Goal: Information Seeking & Learning: Learn about a topic

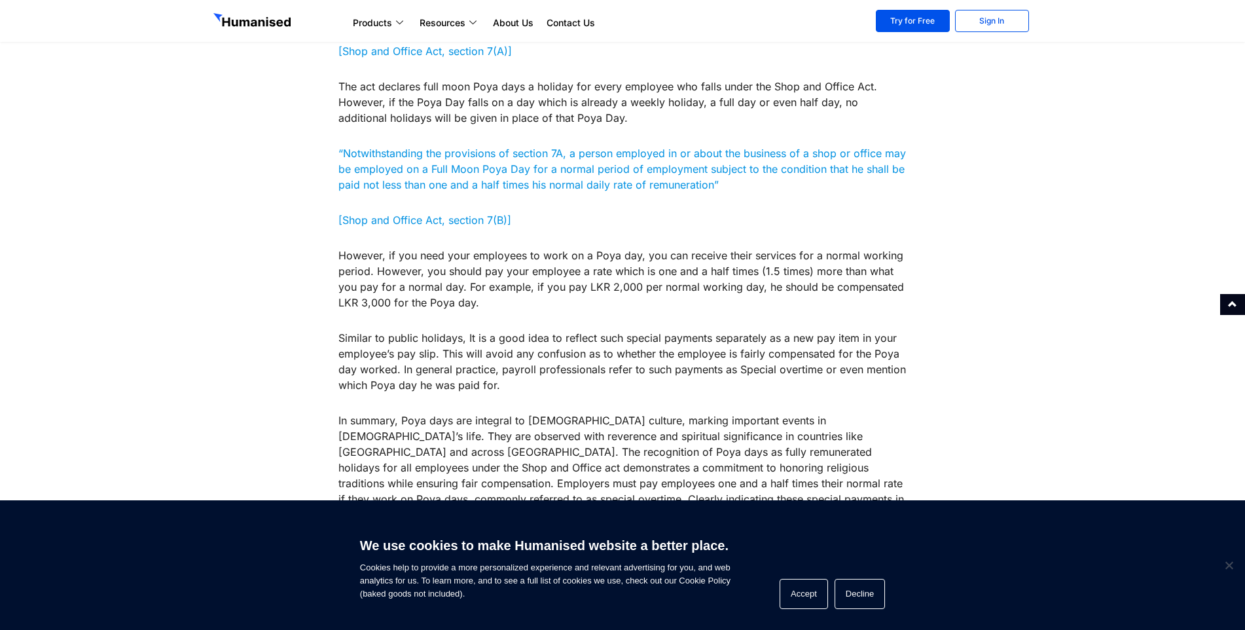
scroll to position [720, 0]
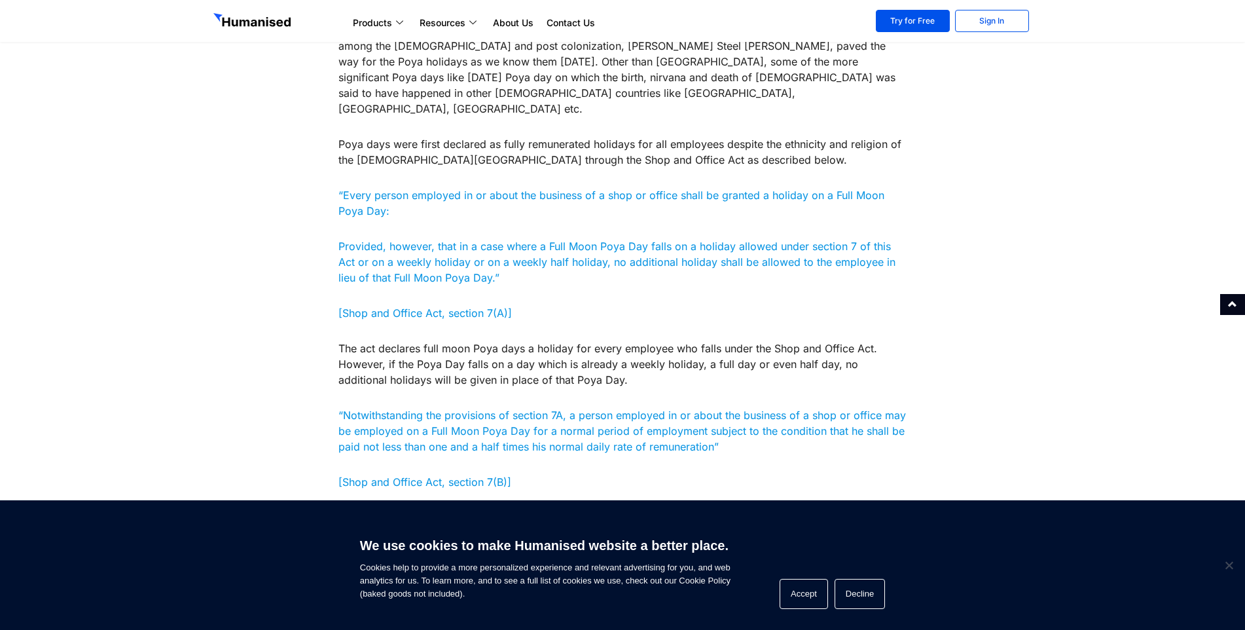
drag, startPoint x: 515, startPoint y: 259, endPoint x: 501, endPoint y: 254, distance: 13.9
click at [513, 258] on div "Poya Days You don’t have to be a [DEMOGRAPHIC_DATA] to celebrate Poya day to kn…" at bounding box center [622, 342] width 569 height 915
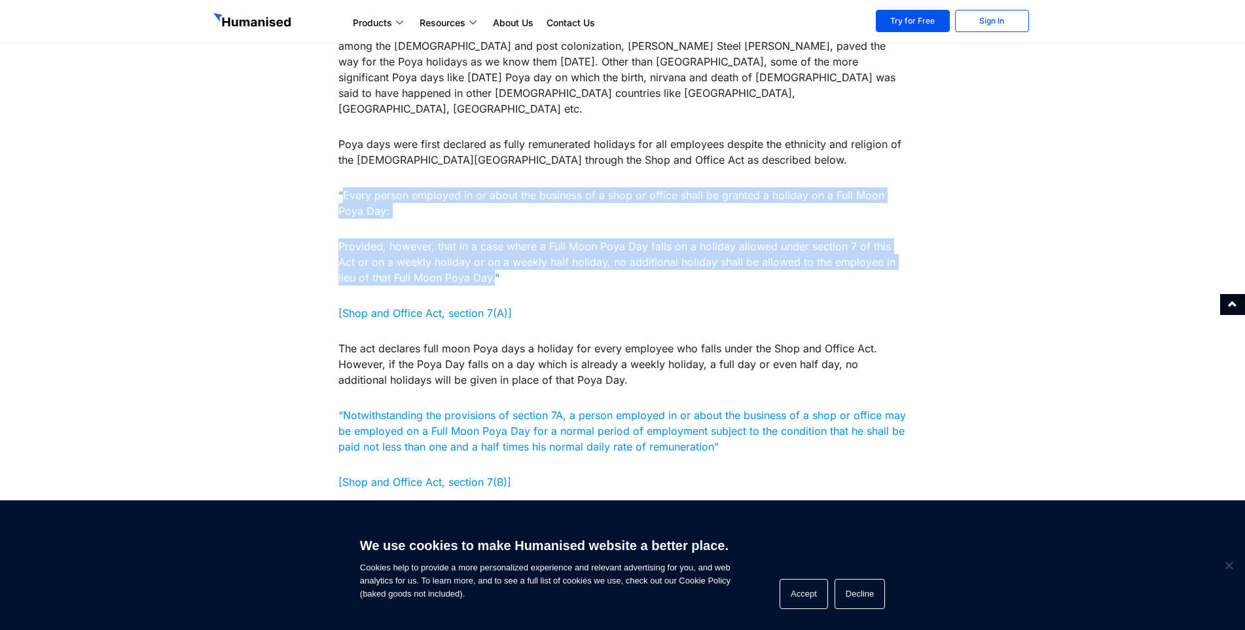
drag, startPoint x: 461, startPoint y: 244, endPoint x: 344, endPoint y: 155, distance: 146.2
click at [344, 155] on div "Poya Days You don’t have to be a [DEMOGRAPHIC_DATA] to celebrate Poya day to kn…" at bounding box center [622, 342] width 569 height 915
copy div "Every person employed in or about the business of a shop or office shall be gra…"
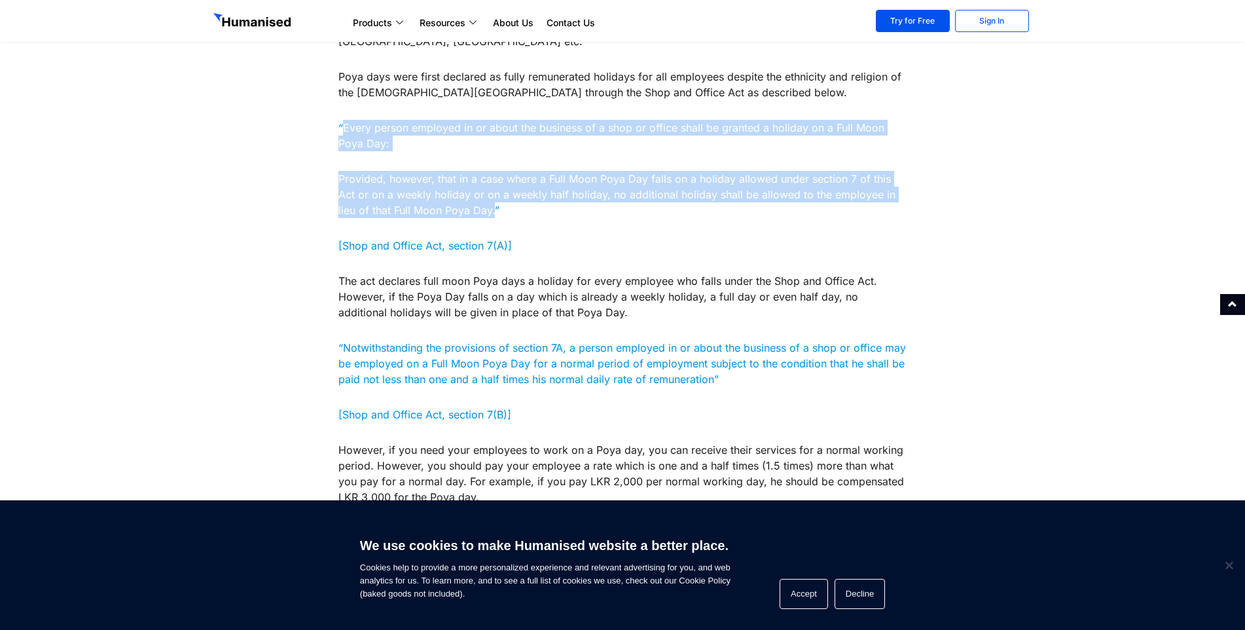
scroll to position [851, 0]
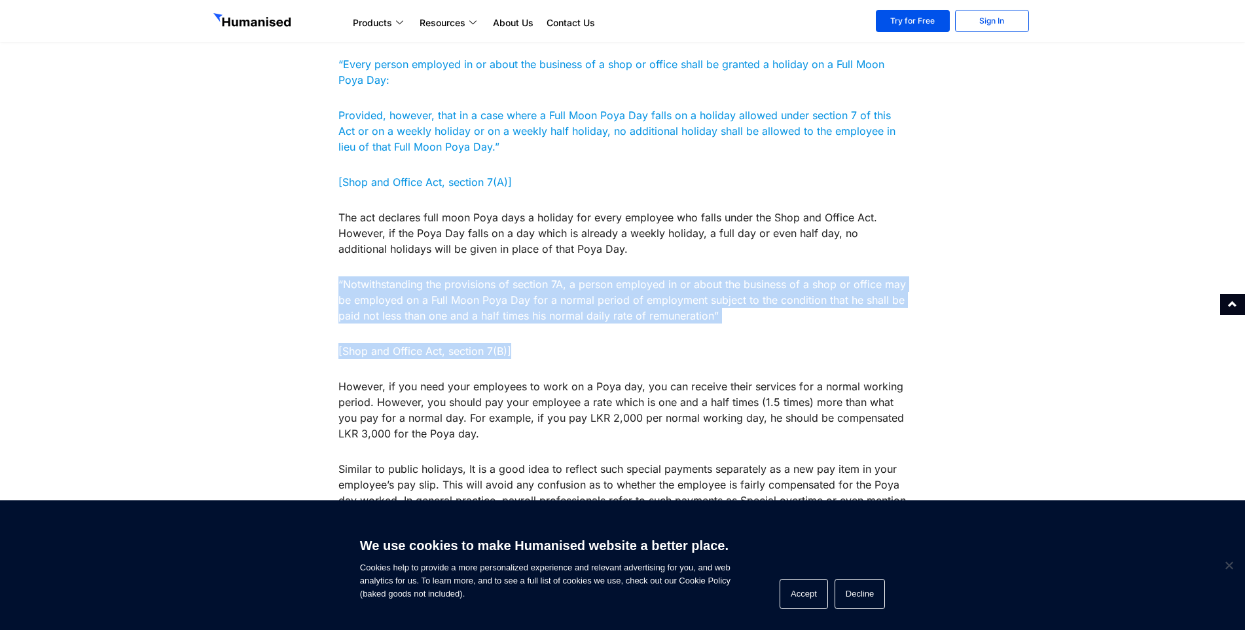
drag, startPoint x: 340, startPoint y: 253, endPoint x: 600, endPoint y: 297, distance: 262.8
click at [600, 297] on div "Poya Days You don’t have to be a [DEMOGRAPHIC_DATA] to celebrate Poya day to kn…" at bounding box center [622, 211] width 569 height 915
copy div "“Notwithstanding the provisions of section 7A, a person employed in or about th…"
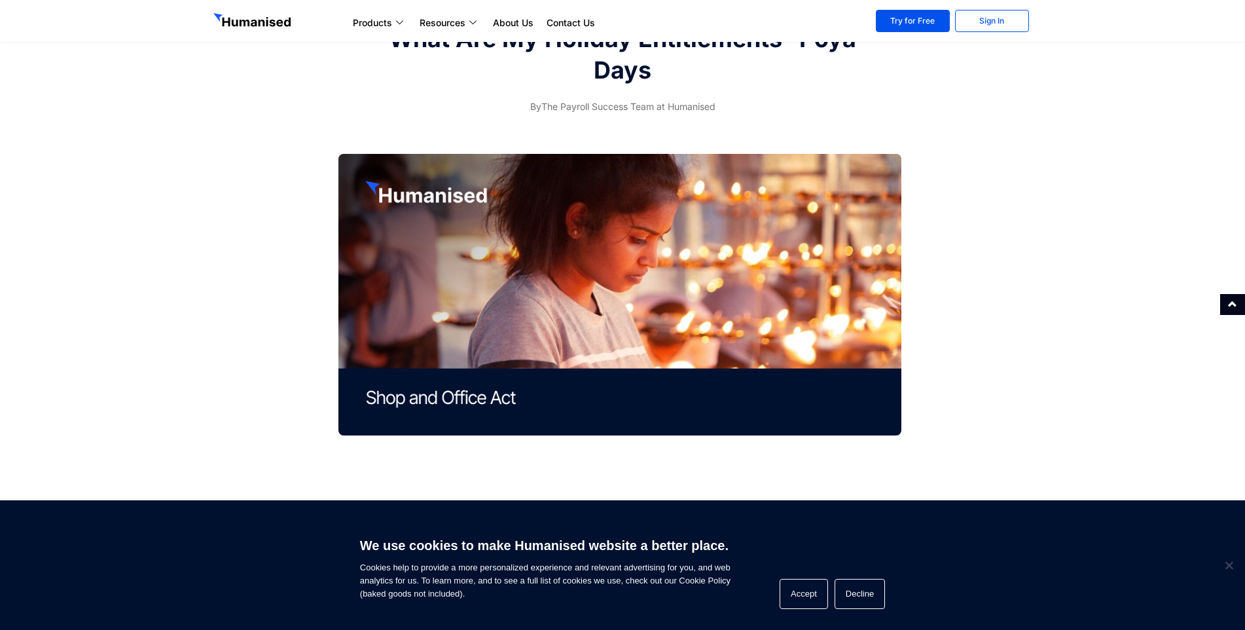
scroll to position [0, 0]
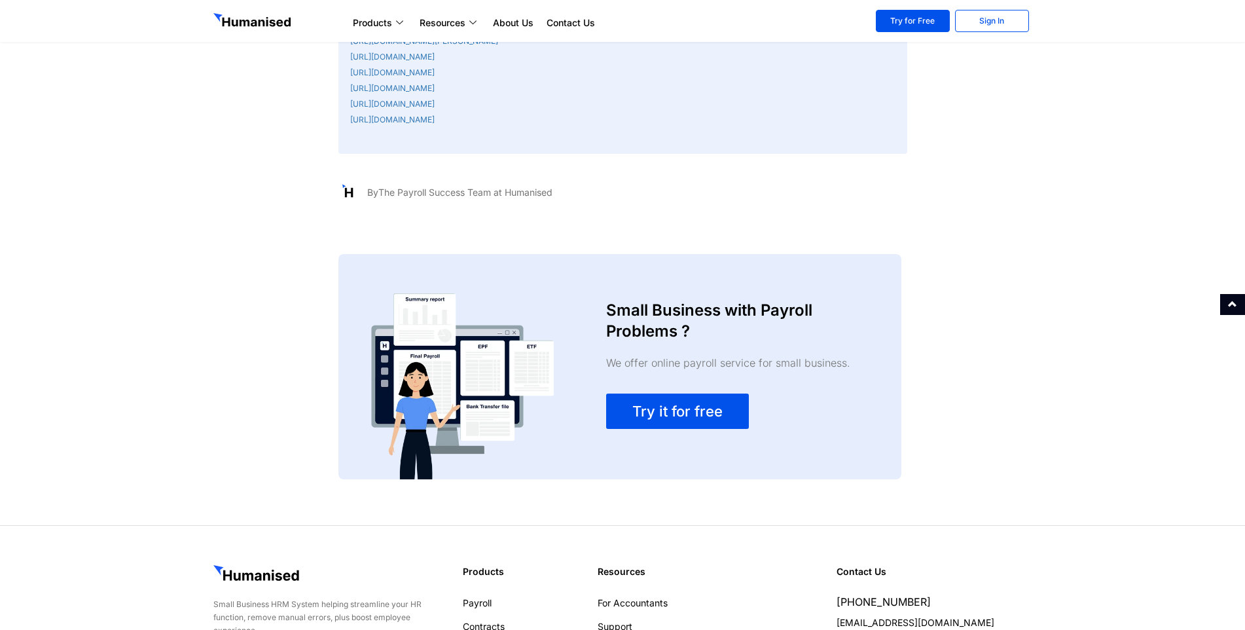
scroll to position [3347, 0]
